Goal: Find specific page/section: Find specific page/section

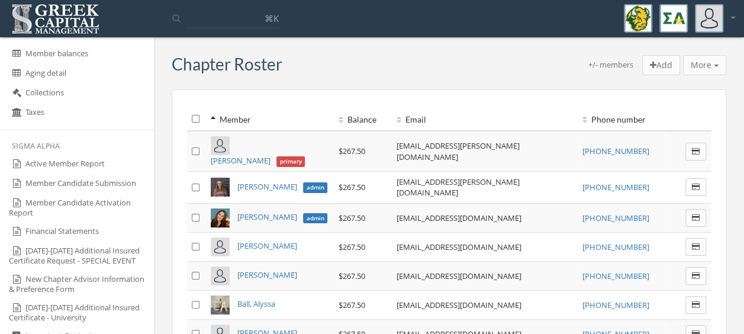
scroll to position [613, 0]
click at [84, 211] on link "Member Candidate Activation Report" at bounding box center [77, 206] width 154 height 28
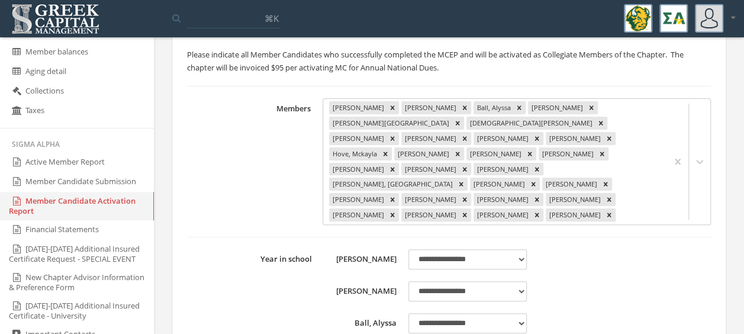
scroll to position [62, 0]
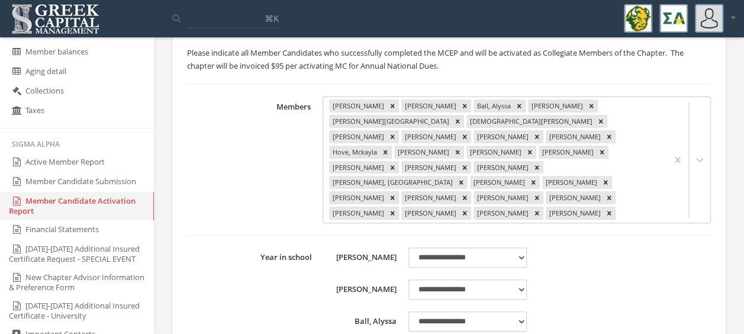
click at [66, 179] on link "Member Candidate Submission" at bounding box center [77, 182] width 154 height 20
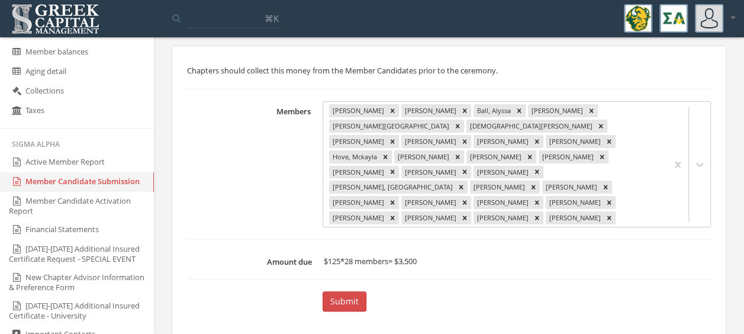
scroll to position [47, 0]
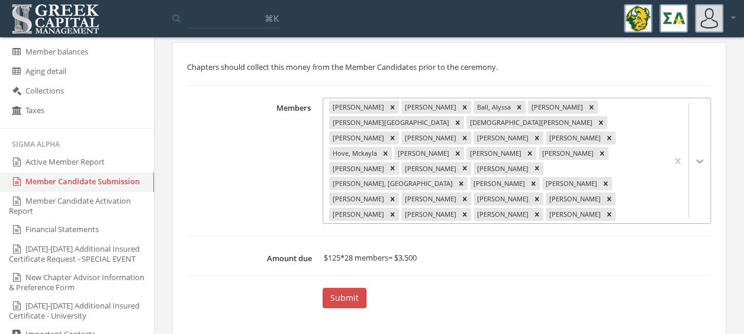
click at [697, 155] on icon at bounding box center [700, 161] width 12 height 12
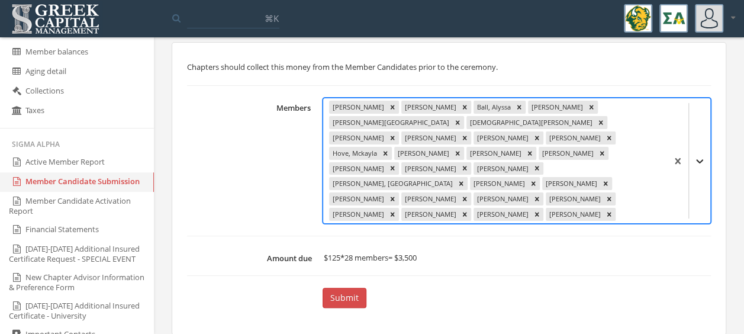
click at [696, 155] on icon at bounding box center [700, 161] width 12 height 12
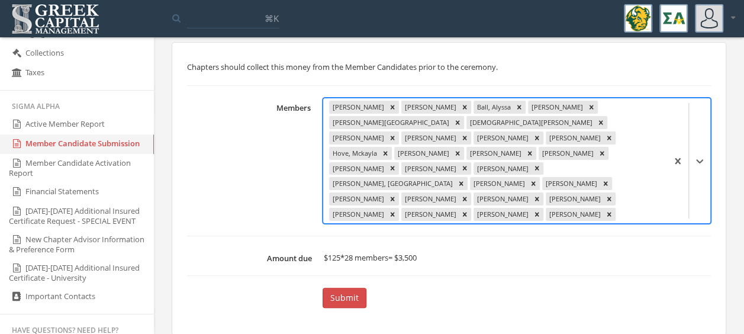
scroll to position [622, 0]
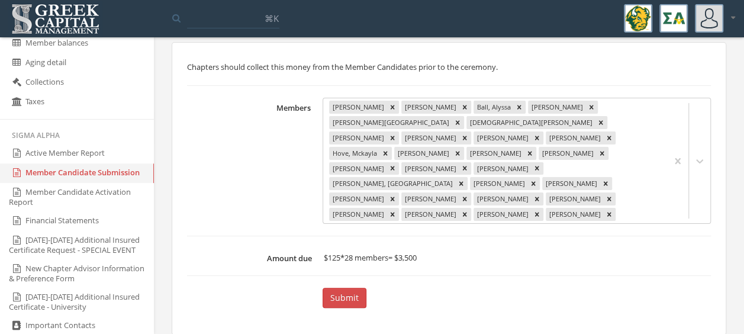
click at [72, 152] on link "Active Member Report" at bounding box center [77, 154] width 154 height 20
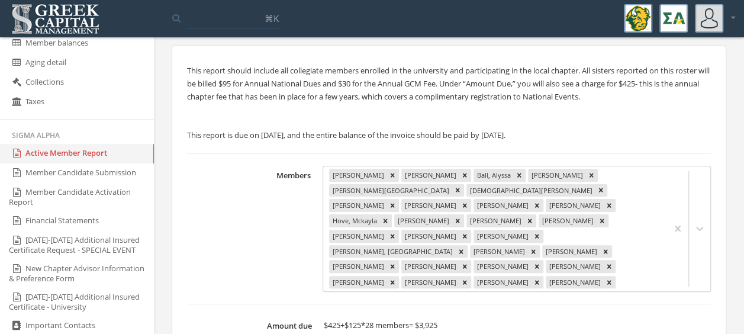
scroll to position [41, 0]
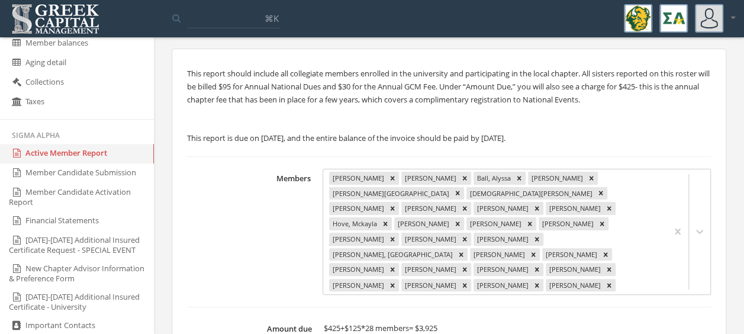
click at [86, 175] on link "Member Candidate Submission" at bounding box center [77, 173] width 154 height 20
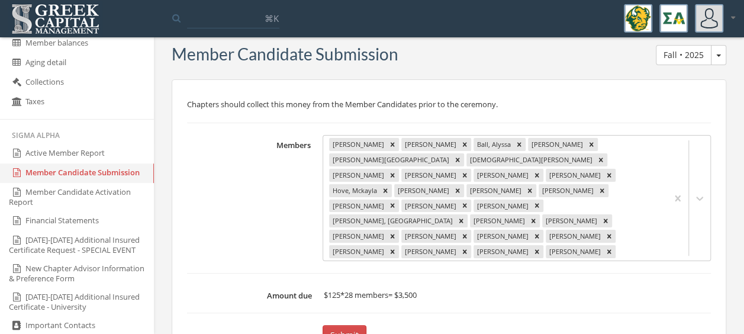
scroll to position [47, 0]
